Goal: Information Seeking & Learning: Learn about a topic

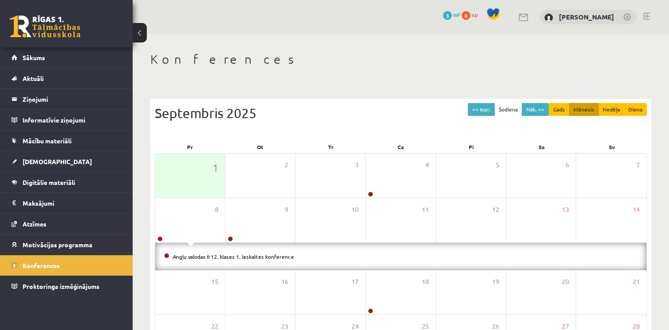
scroll to position [33, 0]
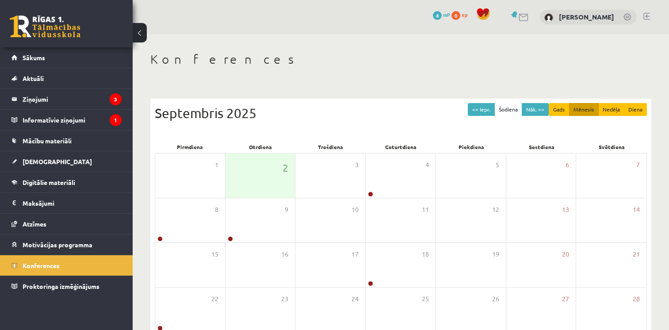
scroll to position [33, 0]
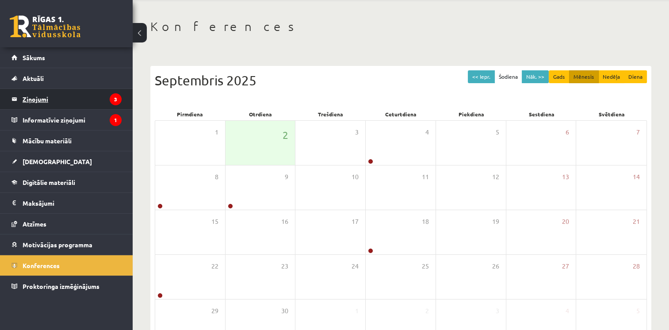
click at [62, 100] on legend "Ziņojumi 3" at bounding box center [72, 99] width 99 height 20
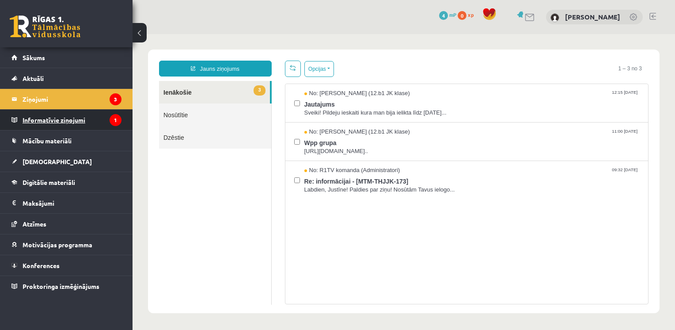
click at [80, 116] on legend "Informatīvie ziņojumi 1" at bounding box center [72, 120] width 99 height 20
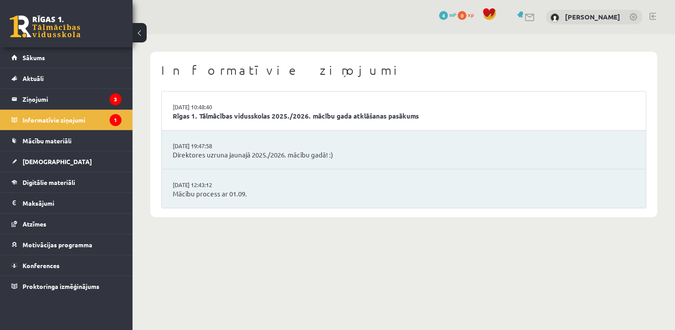
click at [273, 233] on div "Informatīvie ziņojumi 02.09.2025 10:48:40 Rīgas 1. Tālmācības vidusskolas 2025.…" at bounding box center [404, 134] width 543 height 201
click at [203, 190] on link "Mācību process ar 01.09." at bounding box center [404, 194] width 462 height 10
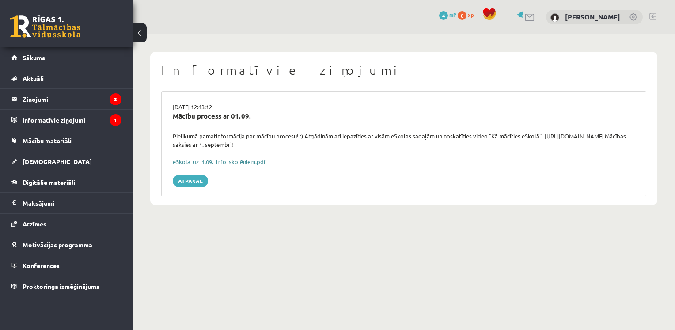
click at [248, 160] on link "eSkola_uz_1.09._info_skolēniem.pdf" at bounding box center [219, 162] width 93 height 8
click at [52, 121] on legend "Informatīvie ziņojumi 1" at bounding box center [72, 120] width 99 height 20
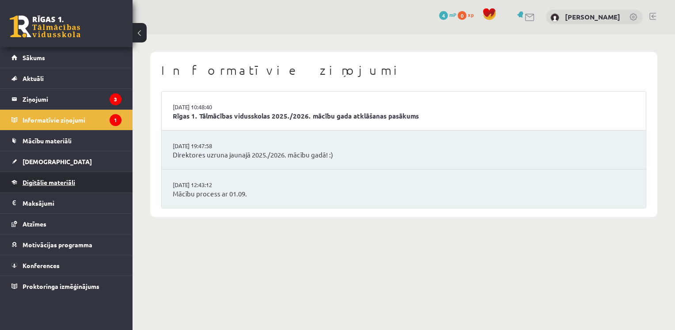
click at [65, 181] on span "Digitālie materiāli" at bounding box center [49, 182] width 53 height 8
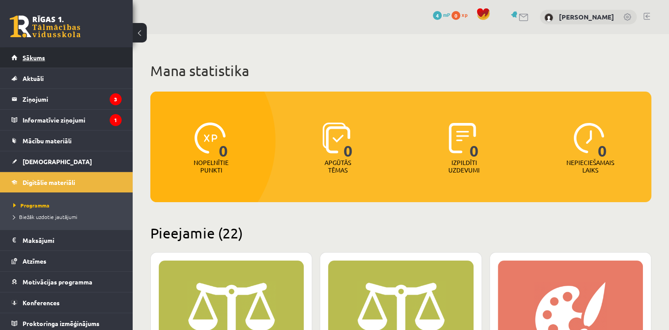
click at [32, 60] on span "Sākums" at bounding box center [34, 57] width 23 height 8
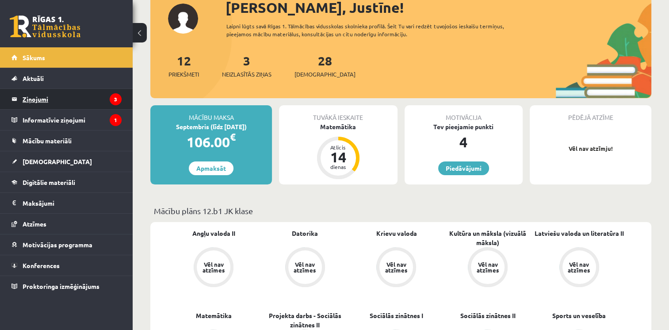
scroll to position [113, 0]
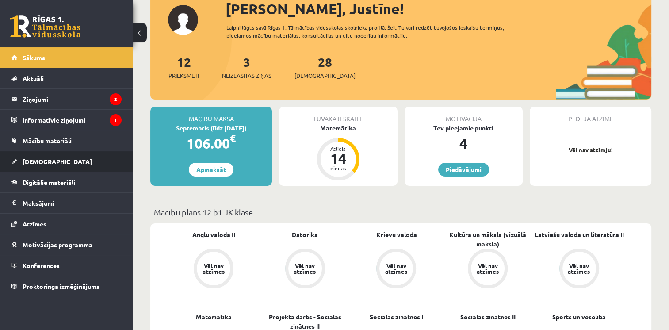
click at [39, 158] on span "[DEMOGRAPHIC_DATA]" at bounding box center [57, 161] width 69 height 8
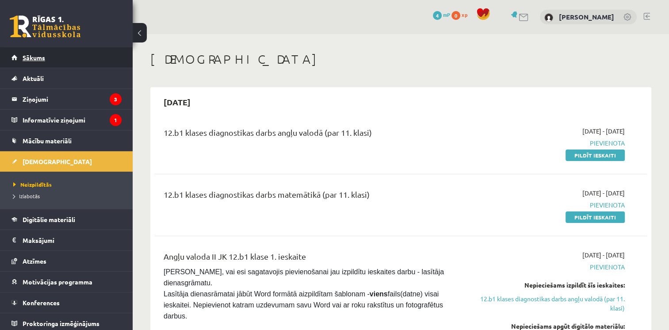
click at [30, 57] on span "Sākums" at bounding box center [34, 57] width 23 height 8
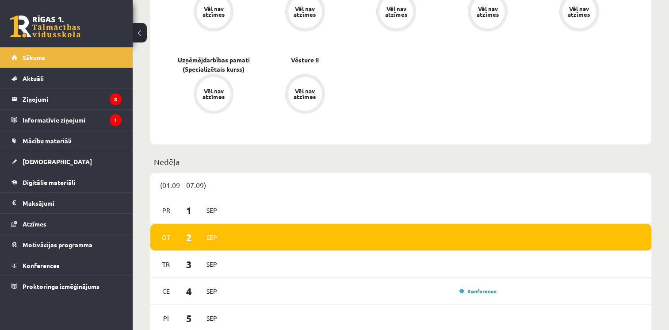
scroll to position [589, 0]
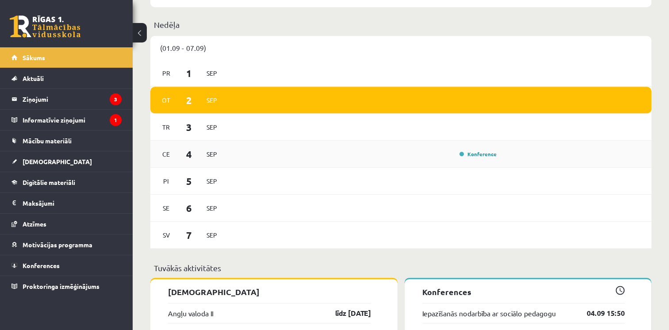
click at [310, 157] on div "Konference" at bounding box center [364, 154] width 272 height 10
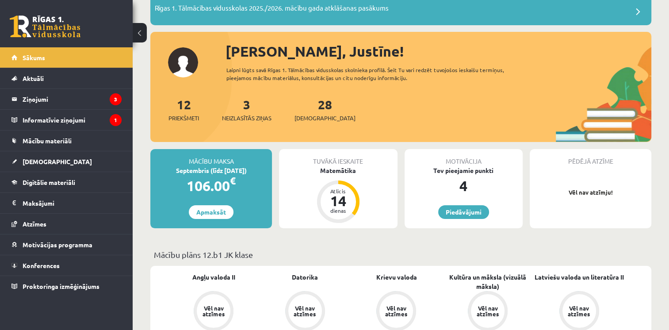
scroll to position [0, 0]
